Goal: Transaction & Acquisition: Purchase product/service

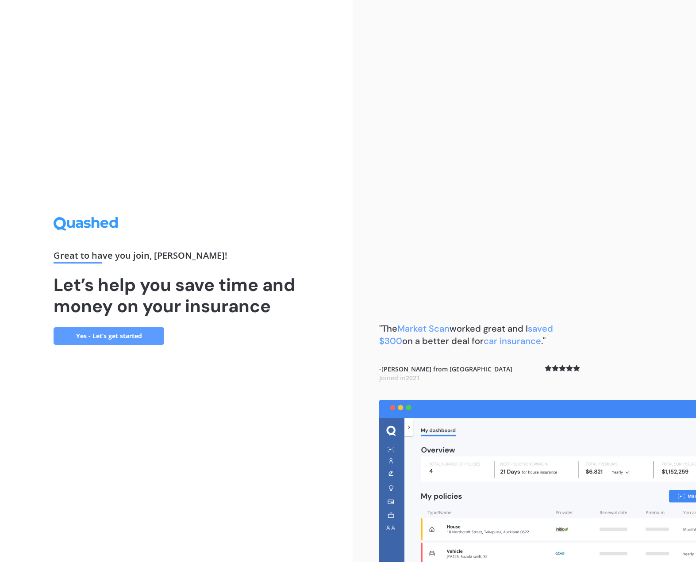
click at [119, 335] on link "Yes - Let’s get started" at bounding box center [109, 336] width 111 height 18
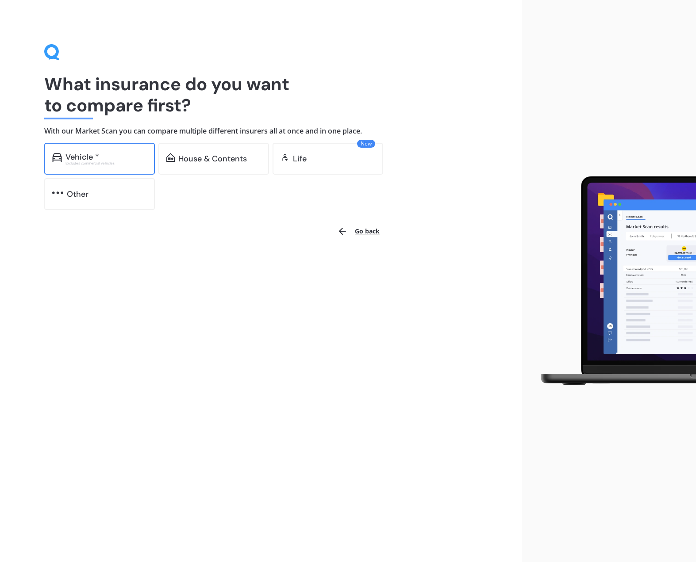
click at [93, 160] on div "Vehicle *" at bounding box center [82, 157] width 34 height 9
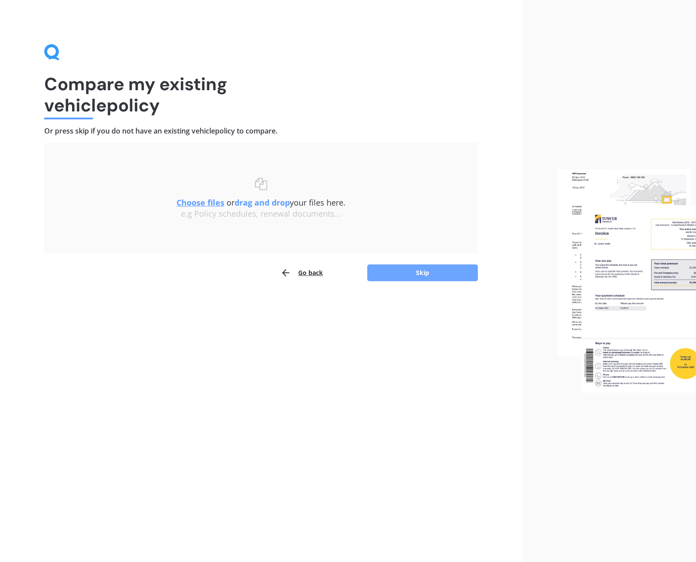
click at [438, 280] on button "Skip" at bounding box center [422, 272] width 111 height 17
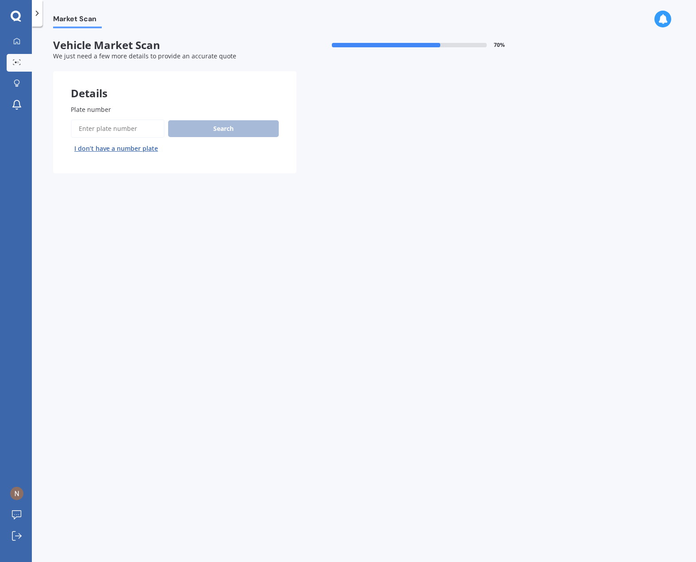
click at [129, 129] on input "Plate number" at bounding box center [118, 128] width 94 height 19
type input "jfe128"
click at [222, 129] on button "Search" at bounding box center [223, 128] width 111 height 17
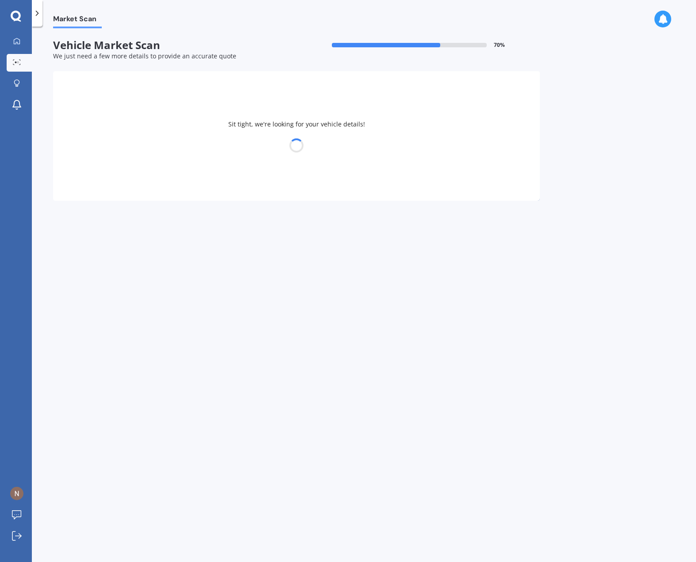
select select "SUBARU"
select select "FORESTER"
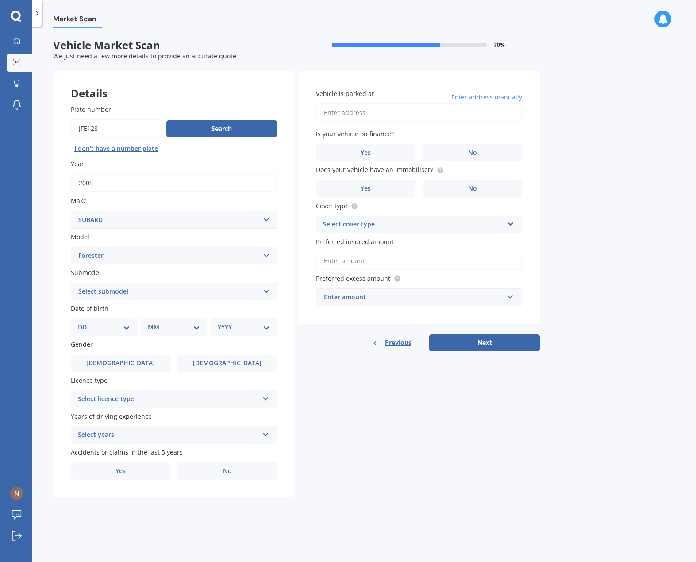
click at [185, 292] on select "Select submodel 2.0 Diesel 2.0 Turbo 2.0 XS 2.0 XT premium 2.5 Sti Turbo 2.5 XS…" at bounding box center [174, 292] width 206 height 18
select select "2.0 XS"
click at [71, 283] on select "Select submodel 2.0 Diesel 2.0 Turbo 2.0 XS 2.0 XT premium 2.5 Sti Turbo 2.5 XS…" at bounding box center [174, 292] width 206 height 18
click at [122, 329] on select "DD 01 02 03 04 05 06 07 08 09 10 11 12 13 14 15 16 17 18 19 20 21 22 23 24 25 2…" at bounding box center [104, 327] width 52 height 10
select select "15"
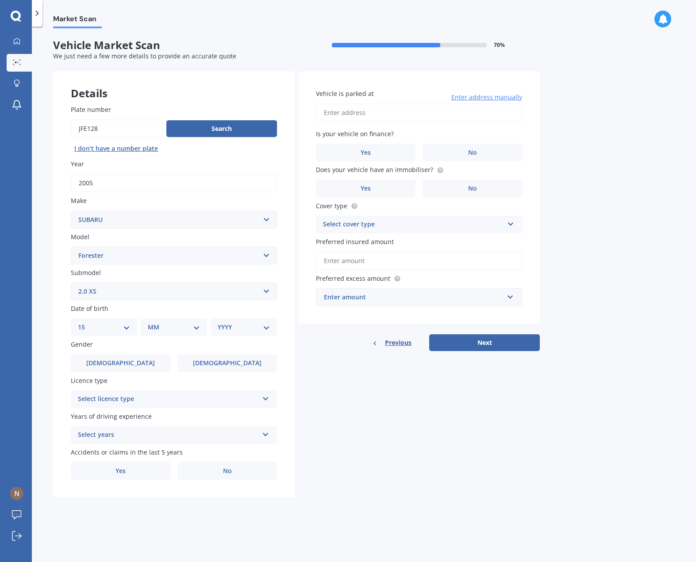
click at [85, 322] on select "DD 01 02 03 04 05 06 07 08 09 10 11 12 13 14 15 16 17 18 19 20 21 22 23 24 25 2…" at bounding box center [104, 327] width 52 height 10
click at [172, 326] on select "MM 01 02 03 04 05 06 07 08 09 10 11 12" at bounding box center [175, 327] width 49 height 10
select select "08"
click at [151, 322] on select "MM 01 02 03 04 05 06 07 08 09 10 11 12" at bounding box center [175, 327] width 49 height 10
click at [238, 326] on select "YYYY 2025 2024 2023 2022 2021 2020 2019 2018 2017 2016 2015 2014 2013 2012 2011…" at bounding box center [242, 327] width 49 height 10
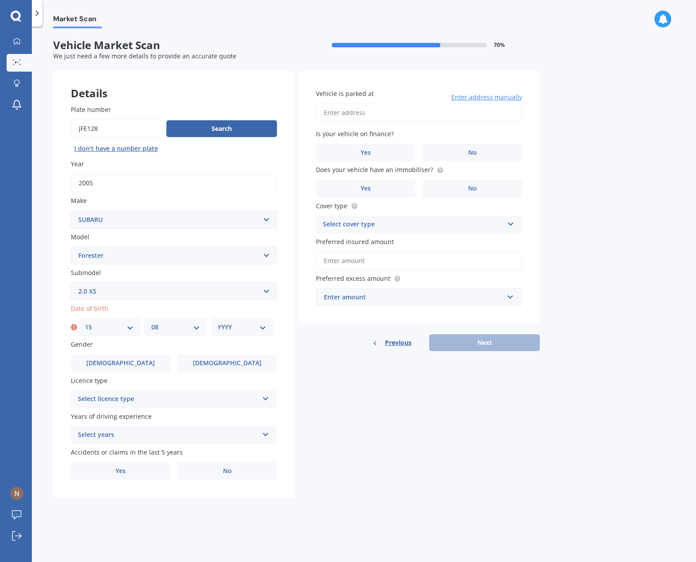
select select "1985"
click at [218, 322] on select "YYYY 2025 2024 2023 2022 2021 2020 2019 2018 2017 2016 2015 2014 2013 2012 2011…" at bounding box center [242, 327] width 49 height 10
click at [114, 369] on label "[DEMOGRAPHIC_DATA]" at bounding box center [121, 364] width 100 height 18
click at [0, 0] on input "[DEMOGRAPHIC_DATA]" at bounding box center [0, 0] width 0 height 0
click at [217, 402] on div "Select licence type" at bounding box center [168, 399] width 180 height 11
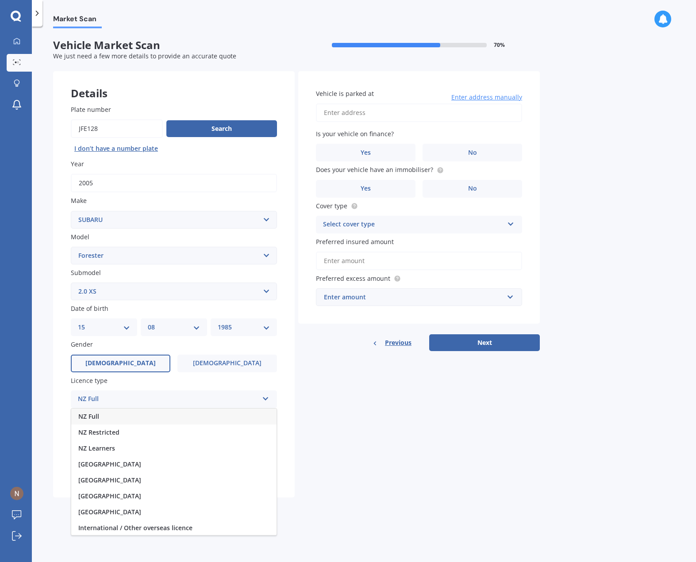
click at [163, 415] on div "NZ Full" at bounding box center [173, 417] width 205 height 16
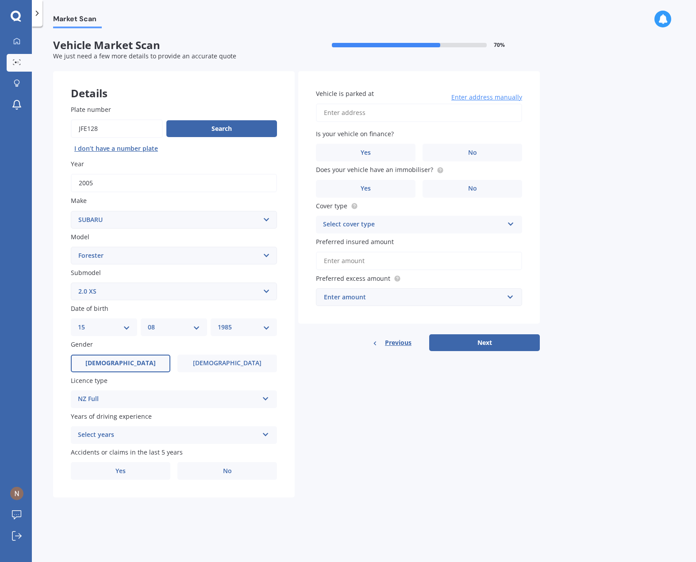
click at [222, 431] on div "Select years" at bounding box center [168, 435] width 180 height 11
click at [156, 453] on div "5 or more years" at bounding box center [173, 452] width 205 height 16
click at [221, 472] on label "No" at bounding box center [227, 471] width 100 height 18
click at [0, 0] on input "No" at bounding box center [0, 0] width 0 height 0
click at [364, 115] on input "Vehicle is parked at" at bounding box center [419, 112] width 206 height 19
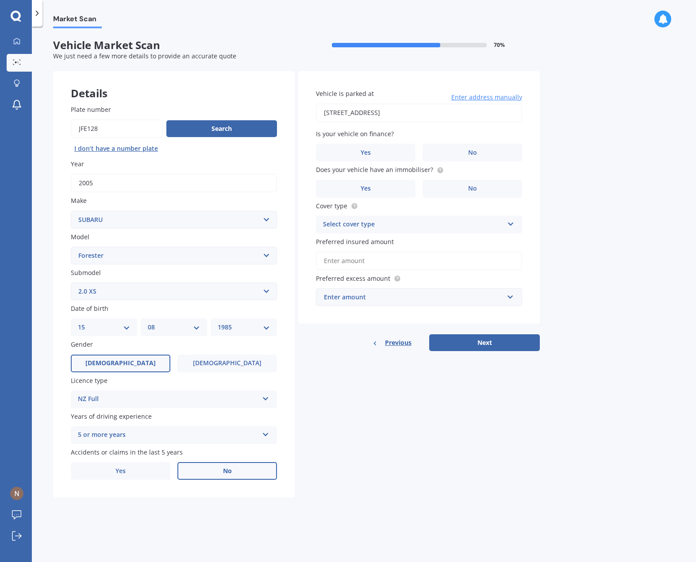
click at [399, 116] on input "[STREET_ADDRESS]" at bounding box center [419, 112] width 206 height 19
type input "[STREET_ADDRESS]"
click at [448, 153] on label "No" at bounding box center [472, 153] width 100 height 18
click at [0, 0] on input "No" at bounding box center [0, 0] width 0 height 0
click at [447, 188] on label "No" at bounding box center [472, 189] width 100 height 18
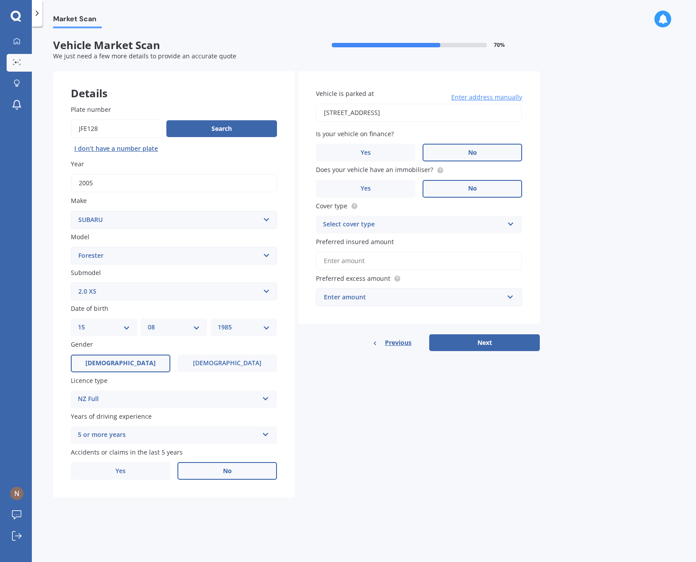
click at [0, 0] on input "No" at bounding box center [0, 0] width 0 height 0
click at [398, 227] on div "Select cover type" at bounding box center [413, 224] width 180 height 11
click at [390, 248] on div "Comprehensive" at bounding box center [418, 242] width 205 height 16
click at [400, 262] on input "Preferred insured amount" at bounding box center [419, 261] width 206 height 19
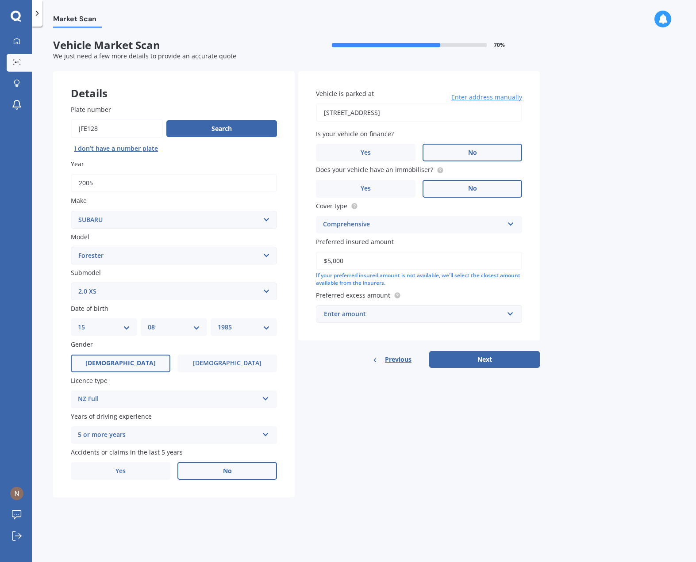
type input "$5,000"
click at [412, 311] on div "Enter amount" at bounding box center [414, 314] width 180 height 10
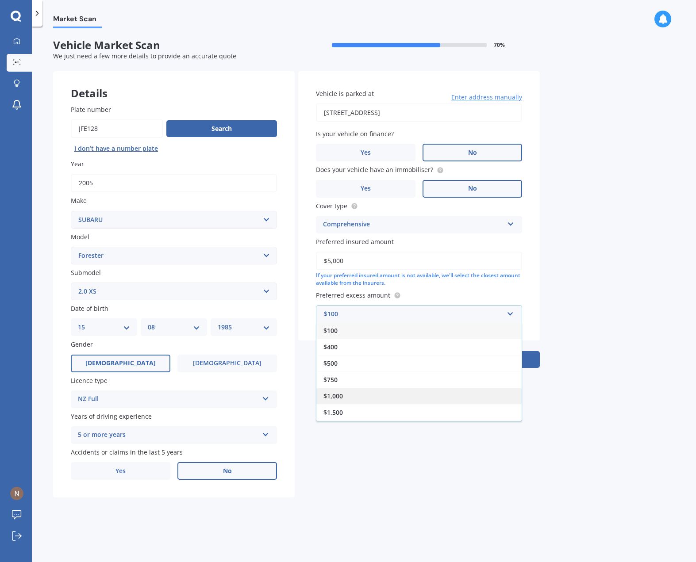
click at [383, 396] on div "$1,000" at bounding box center [418, 396] width 205 height 16
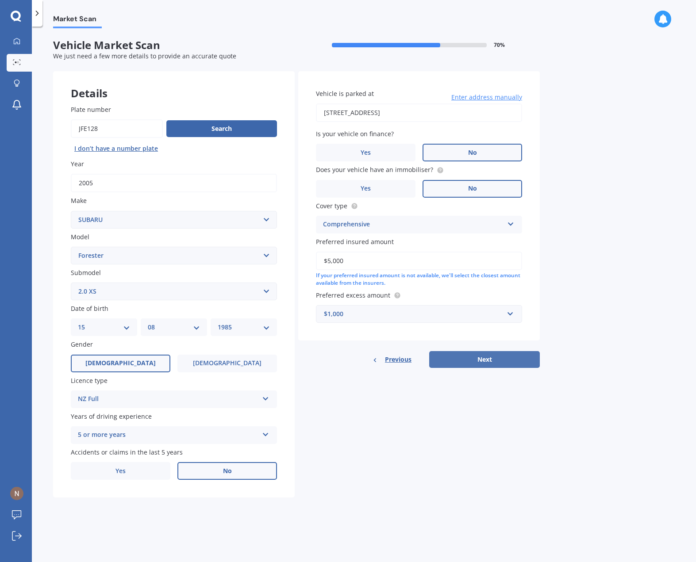
click at [492, 364] on button "Next" at bounding box center [484, 359] width 111 height 17
select select "15"
select select "08"
select select "1985"
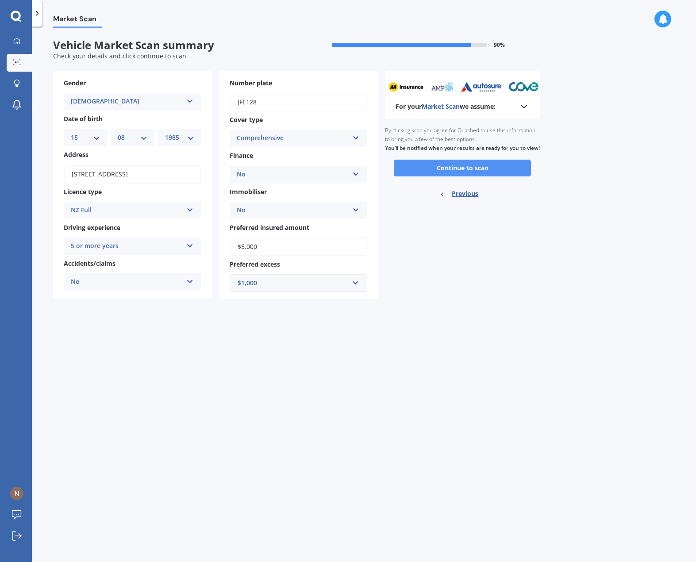
click at [468, 176] on button "Continue to scan" at bounding box center [462, 168] width 137 height 17
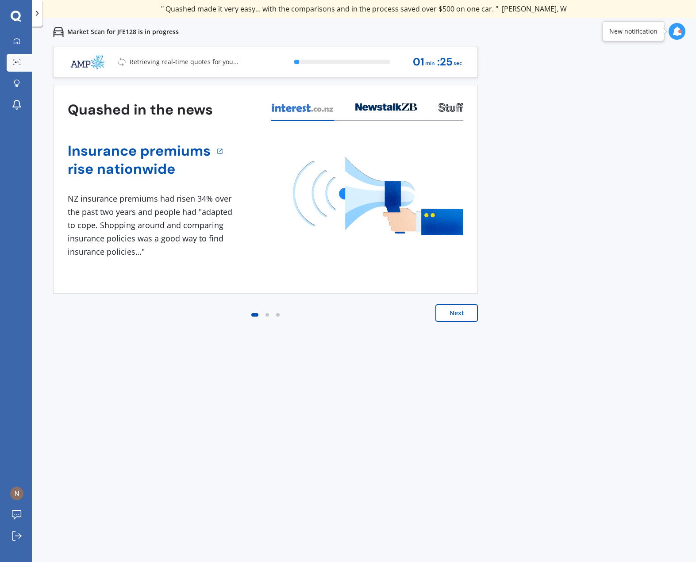
click at [460, 314] on button "Next" at bounding box center [456, 313] width 42 height 18
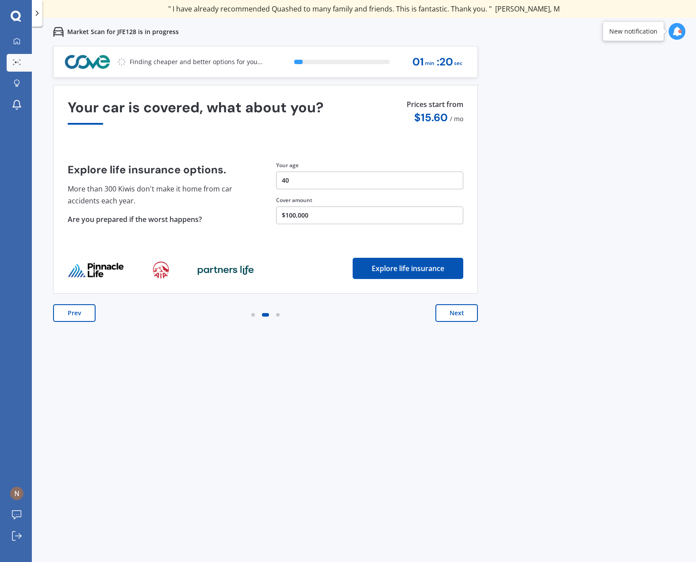
click at [460, 314] on button "Next" at bounding box center [456, 313] width 42 height 18
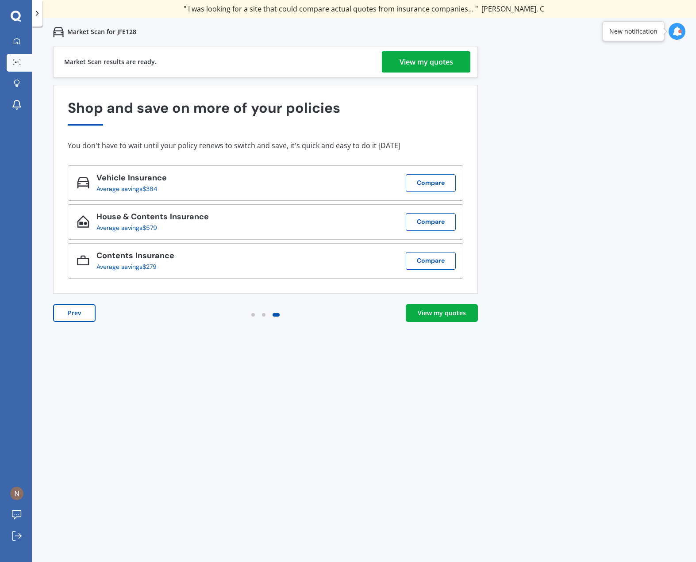
click at [460, 314] on div "View my quotes" at bounding box center [442, 313] width 48 height 9
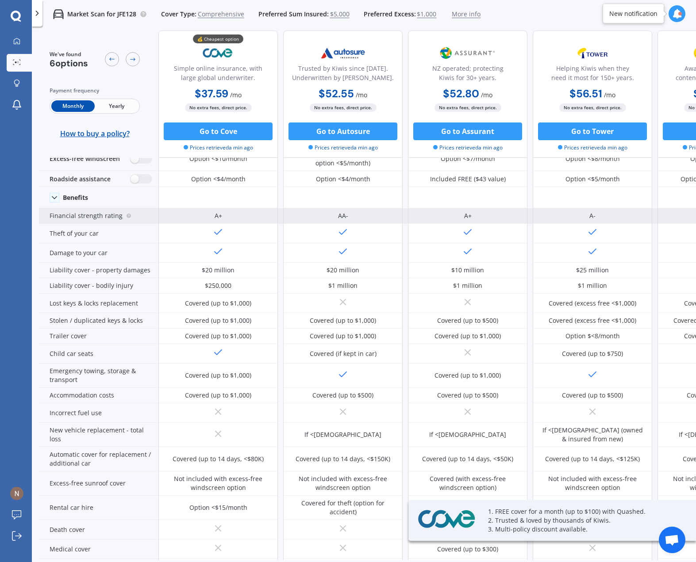
scroll to position [88, 0]
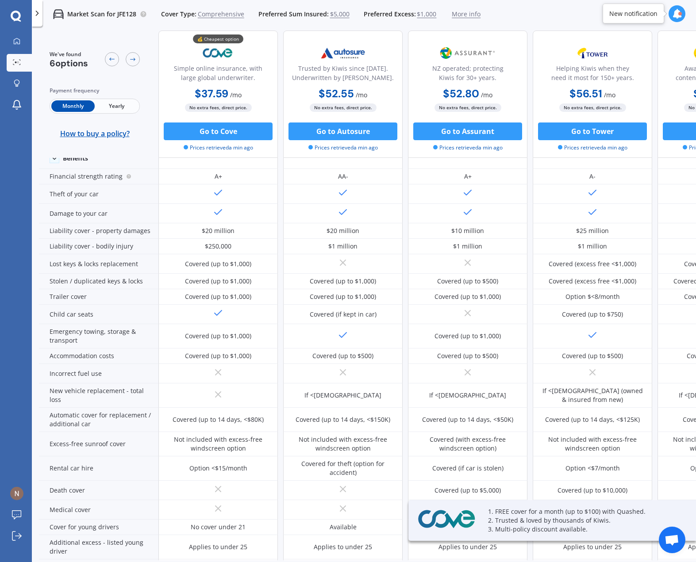
click at [129, 111] on span "Yearly" at bounding box center [116, 105] width 43 height 11
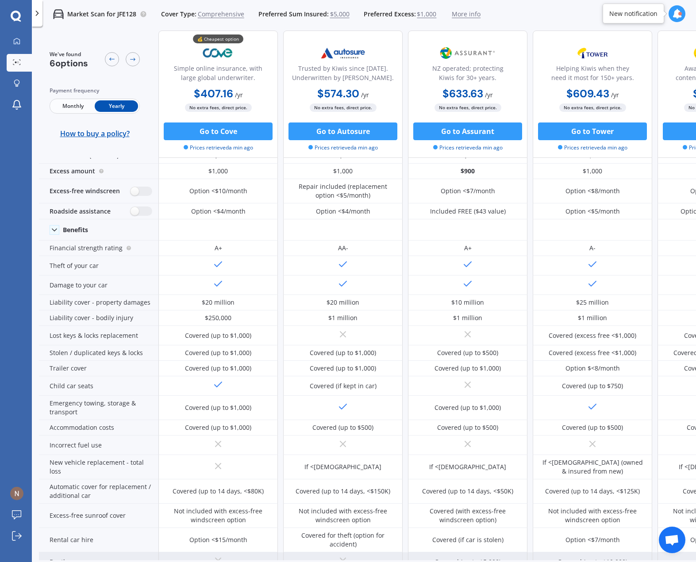
scroll to position [0, 0]
